Goal: Task Accomplishment & Management: Use online tool/utility

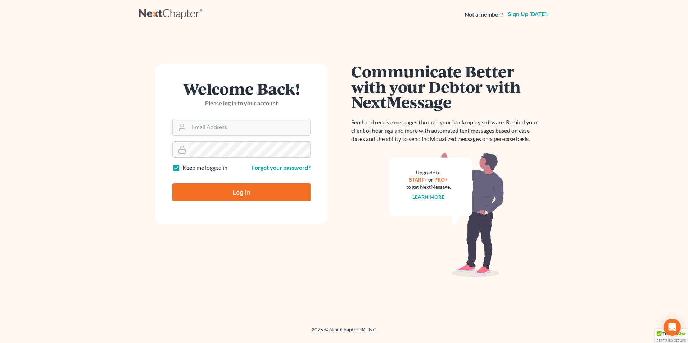
type input "[EMAIL_ADDRESS][DOMAIN_NAME]"
click at [272, 195] on input "Log In" at bounding box center [241, 192] width 138 height 18
type input "Thinking..."
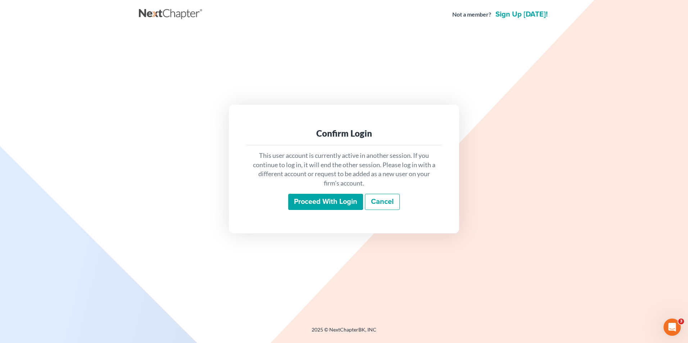
click at [322, 197] on input "Proceed with login" at bounding box center [325, 202] width 75 height 17
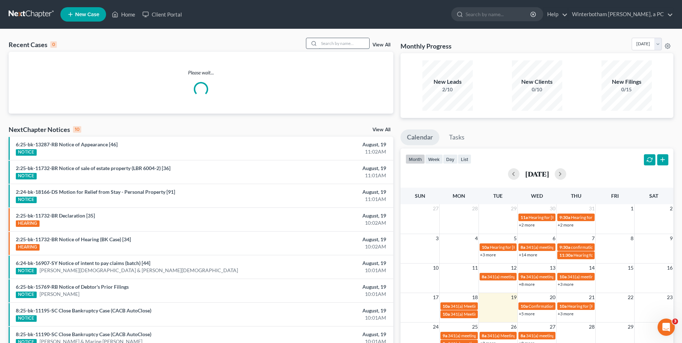
click at [338, 42] on input "search" at bounding box center [344, 43] width 50 height 10
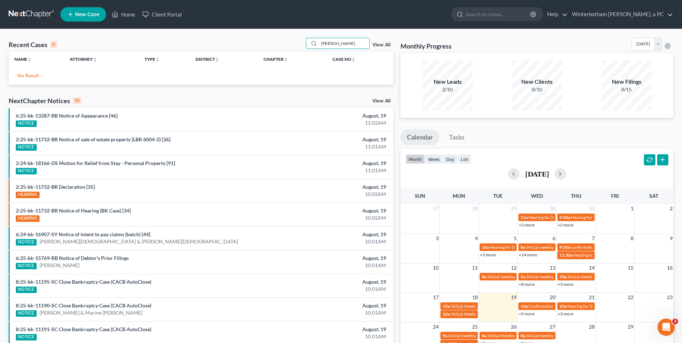
drag, startPoint x: 348, startPoint y: 46, endPoint x: 215, endPoint y: 50, distance: 133.1
click at [246, 49] on div "Recent Cases 0 a p stone View All" at bounding box center [201, 45] width 385 height 14
type input "segedy"
